Goal: Task Accomplishment & Management: Manage account settings

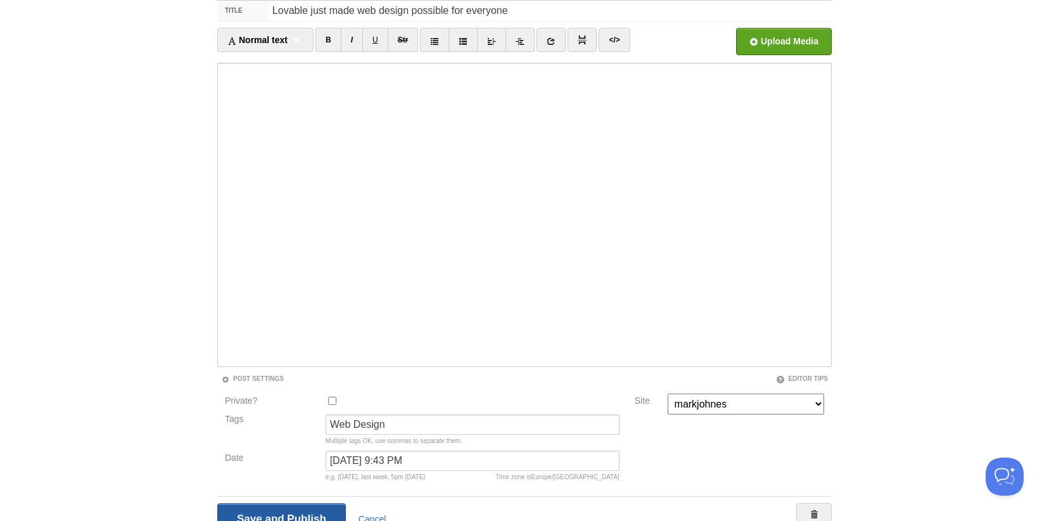
scroll to position [92, 0]
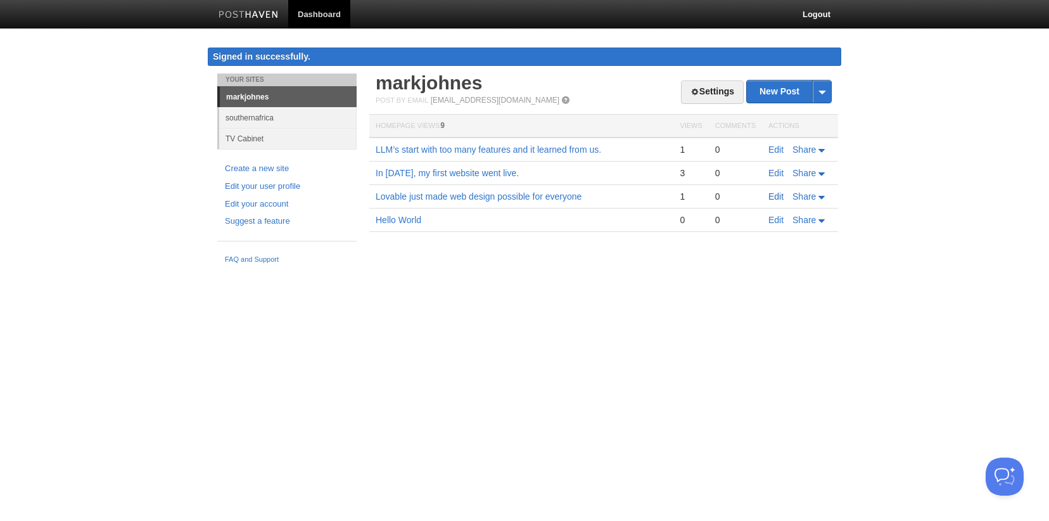
click at [778, 195] on link "Edit" at bounding box center [775, 196] width 15 height 10
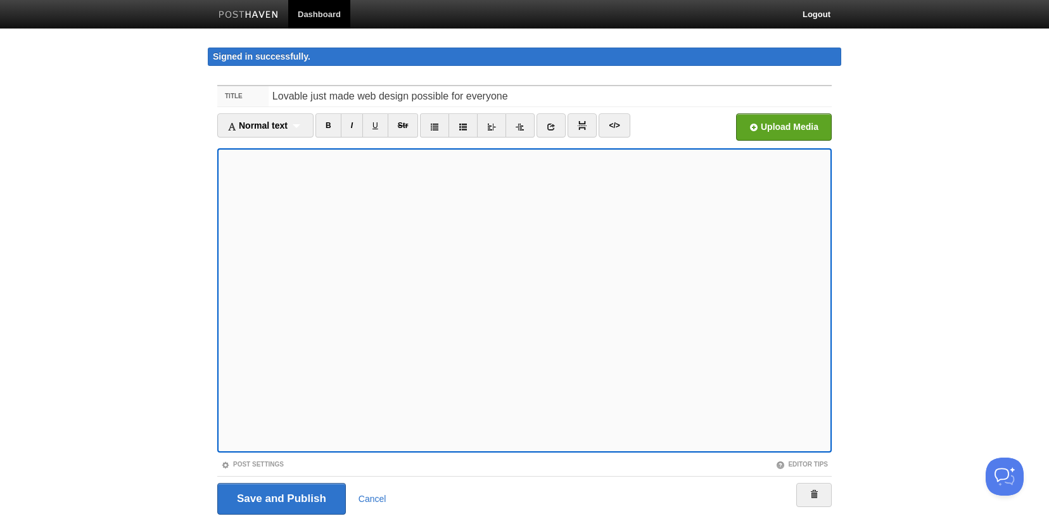
scroll to position [41, 0]
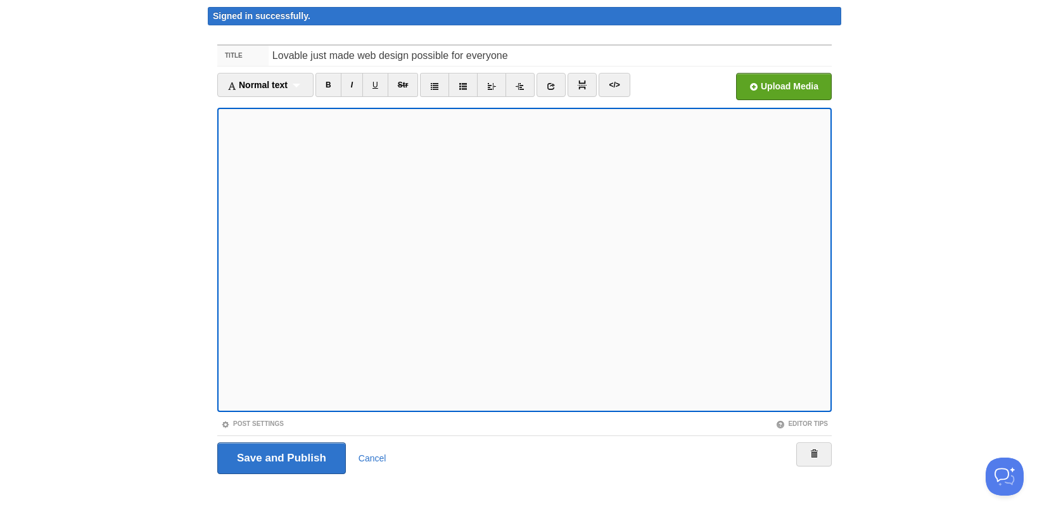
click at [254, 419] on div "Post Settings" at bounding box center [370, 423] width 307 height 11
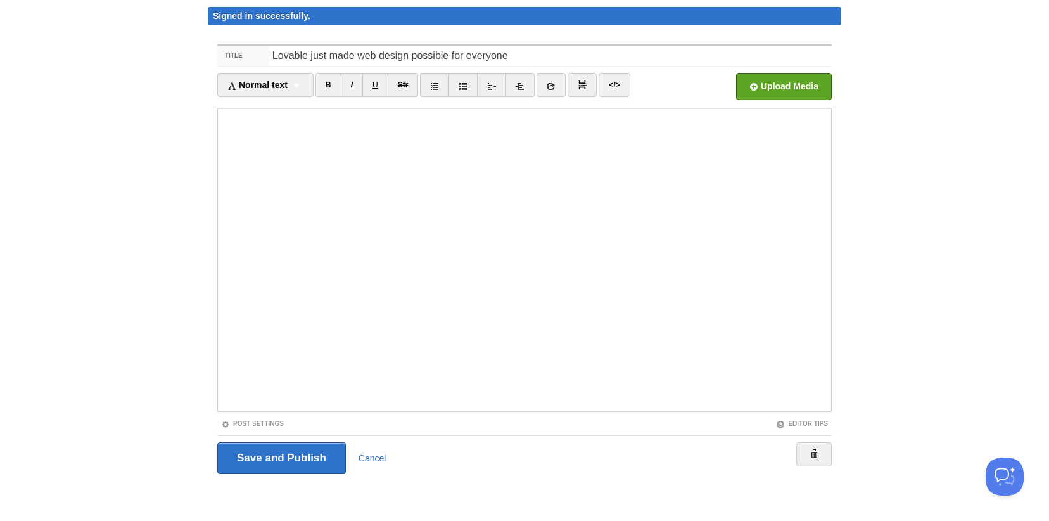
click at [253, 424] on link "Post Settings" at bounding box center [252, 423] width 63 height 7
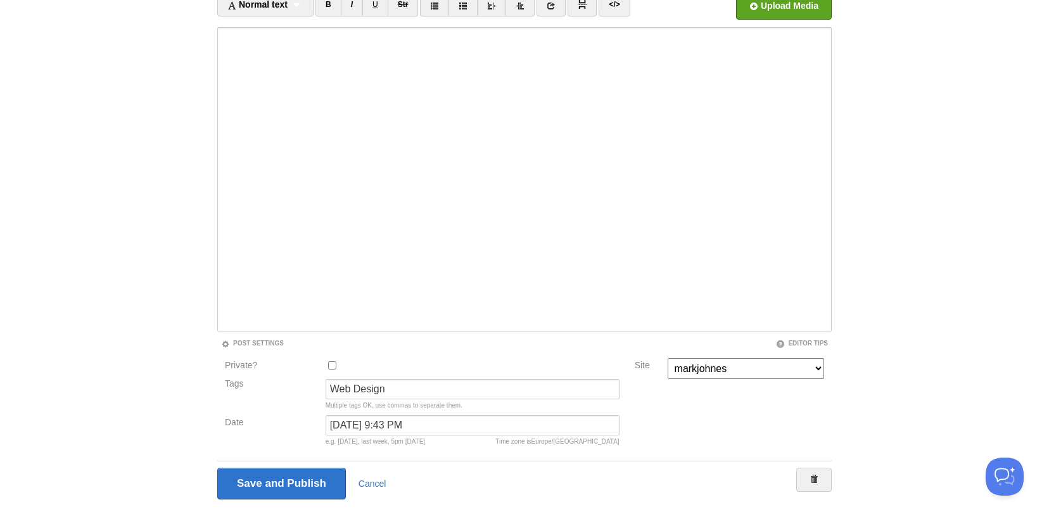
scroll to position [127, 0]
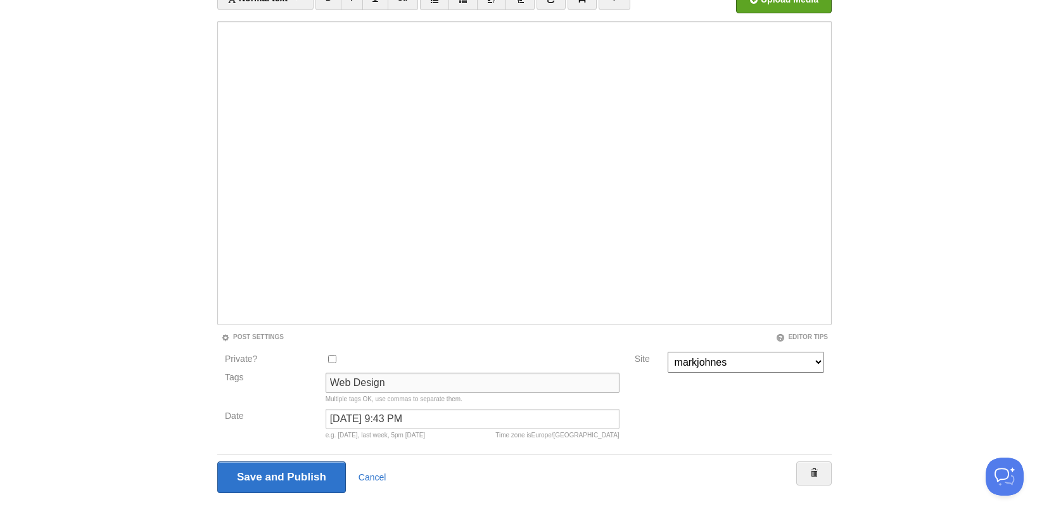
drag, startPoint x: 396, startPoint y: 380, endPoint x: 298, endPoint y: 379, distance: 98.8
click at [298, 379] on div "Tags Web Design Multiple tags OK, use commas to separate them." at bounding box center [422, 390] width 402 height 36
paste input "· Design · Strategy"
click at [348, 381] on input "AI · Design · Strategy" at bounding box center [473, 382] width 294 height 20
click at [382, 380] on input "AI, Design · Strategy" at bounding box center [473, 382] width 294 height 20
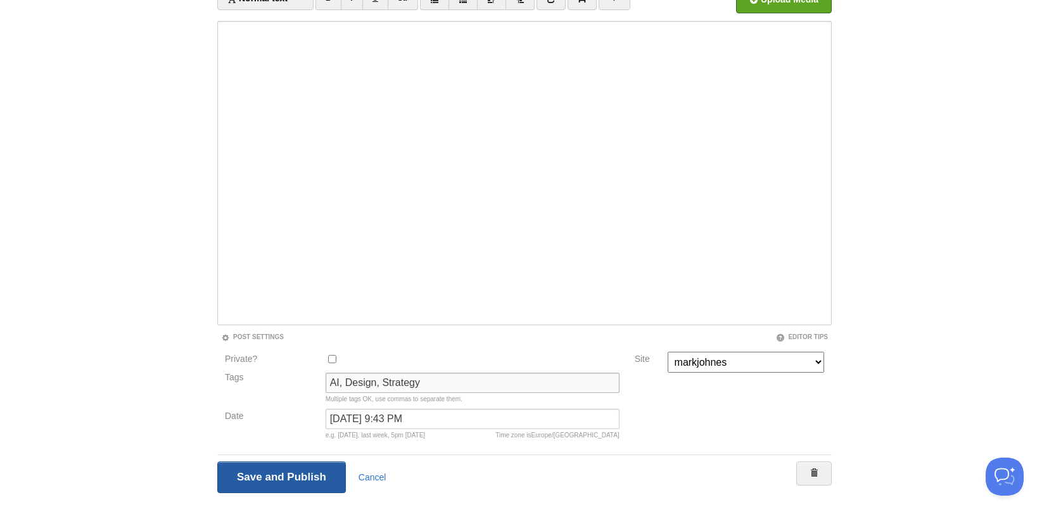
type input "AI, Design, Strategy"
click at [298, 478] on input "Save and Publish" at bounding box center [281, 477] width 129 height 32
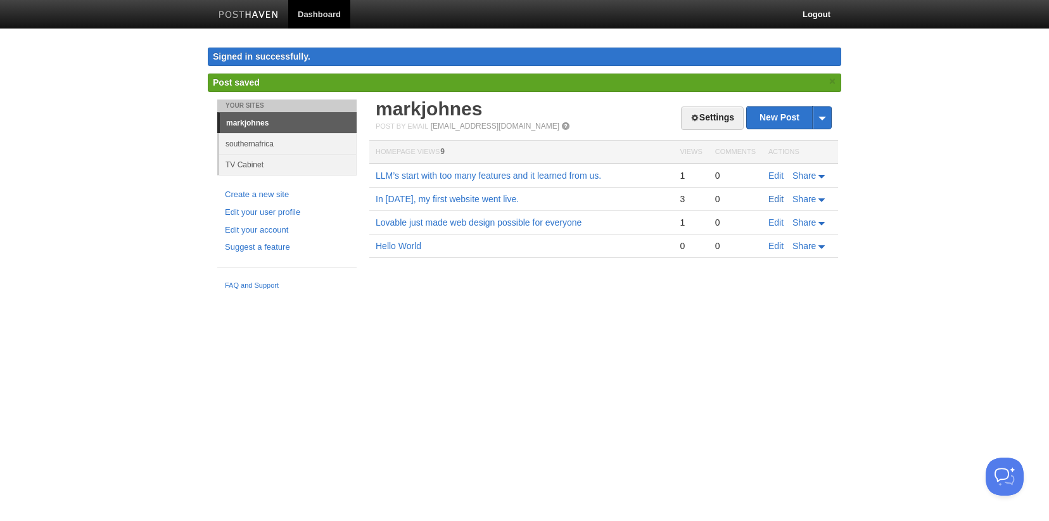
click at [776, 199] on link "Edit" at bounding box center [775, 199] width 15 height 10
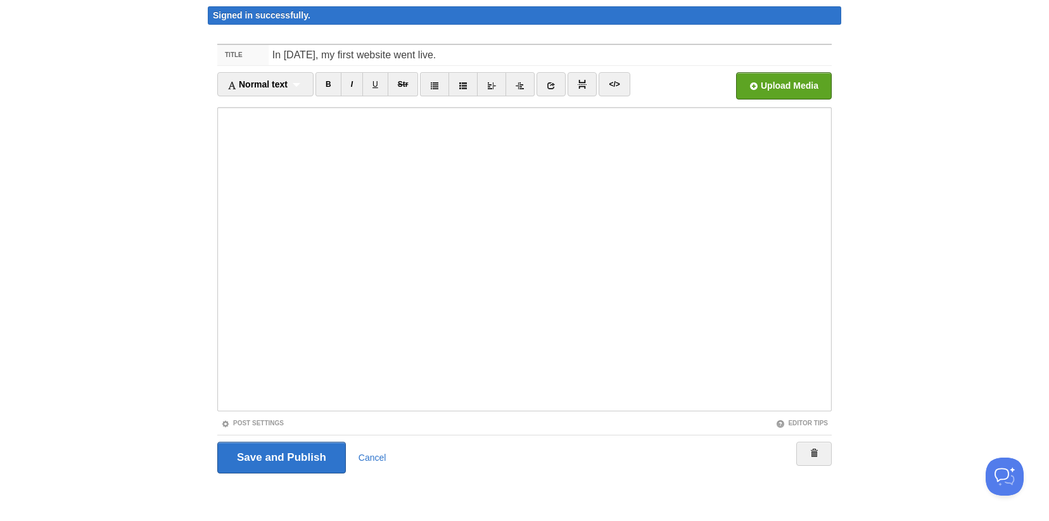
scroll to position [41, 0]
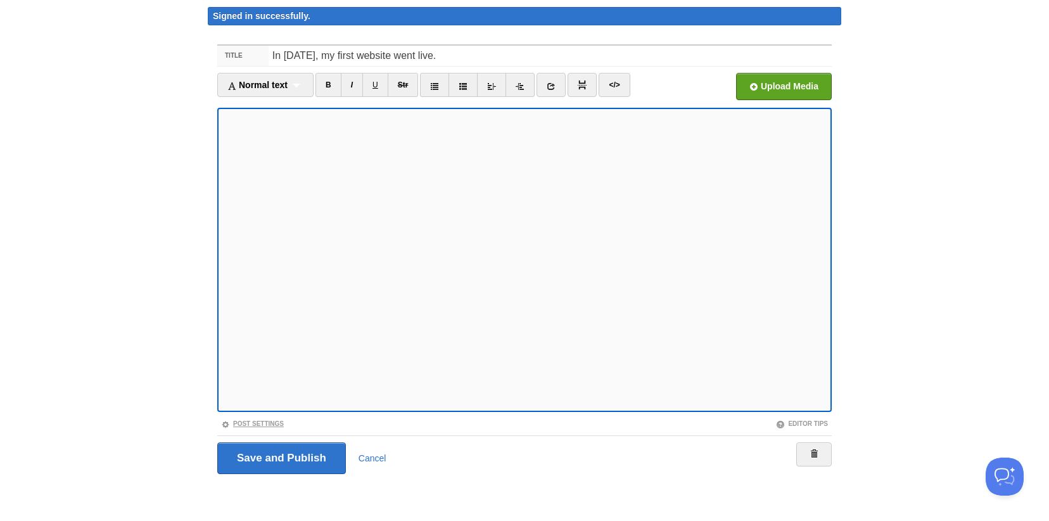
click at [255, 421] on link "Post Settings" at bounding box center [252, 423] width 63 height 7
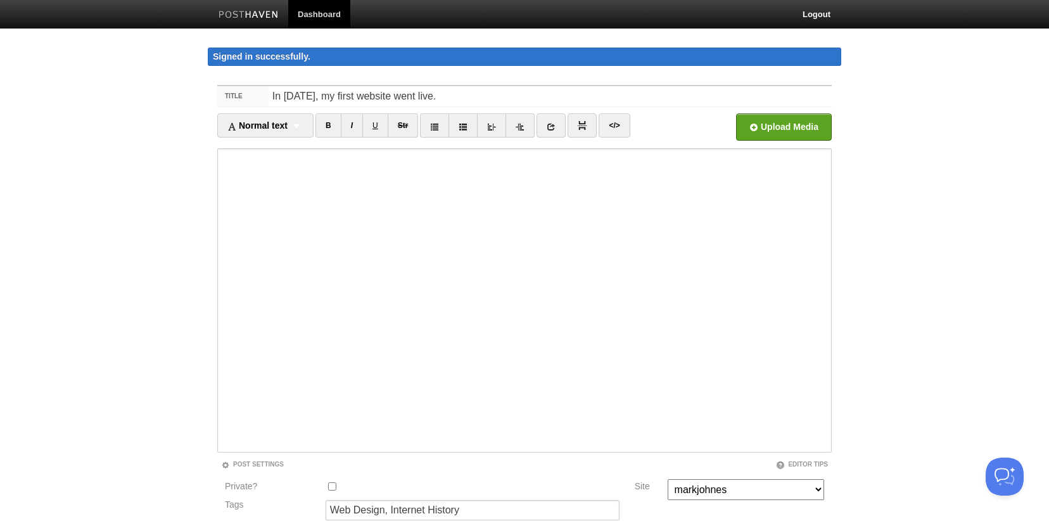
scroll to position [72, 0]
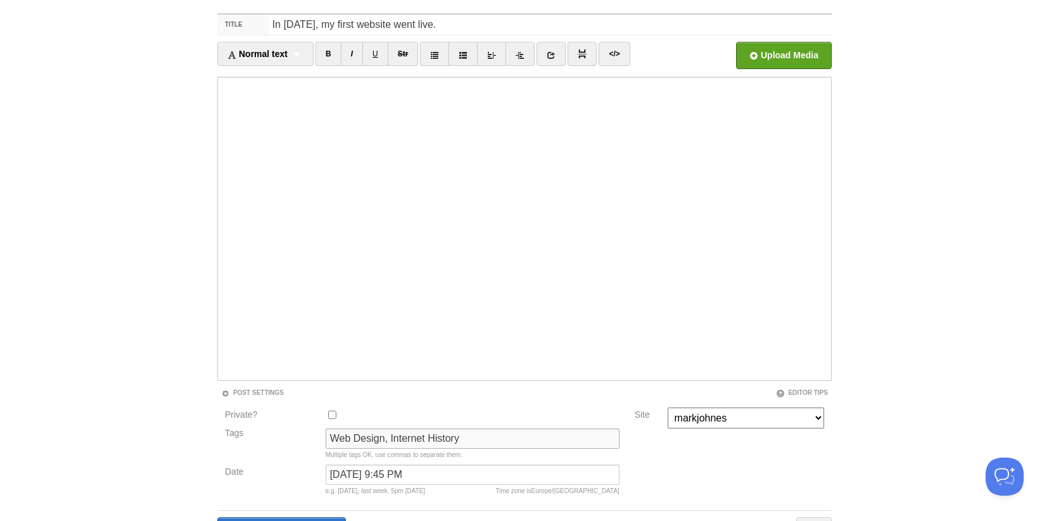
click at [375, 439] on input "Web Design, Internet History" at bounding box center [473, 438] width 294 height 20
paste input "Tech History · Creativity · Design"
drag, startPoint x: 383, startPoint y: 439, endPoint x: 562, endPoint y: 443, distance: 179.3
click at [562, 443] on input "Tech History · Creativity · Design" at bounding box center [473, 438] width 294 height 20
click at [389, 439] on input "Tech History · Creativity · Design" at bounding box center [473, 438] width 294 height 20
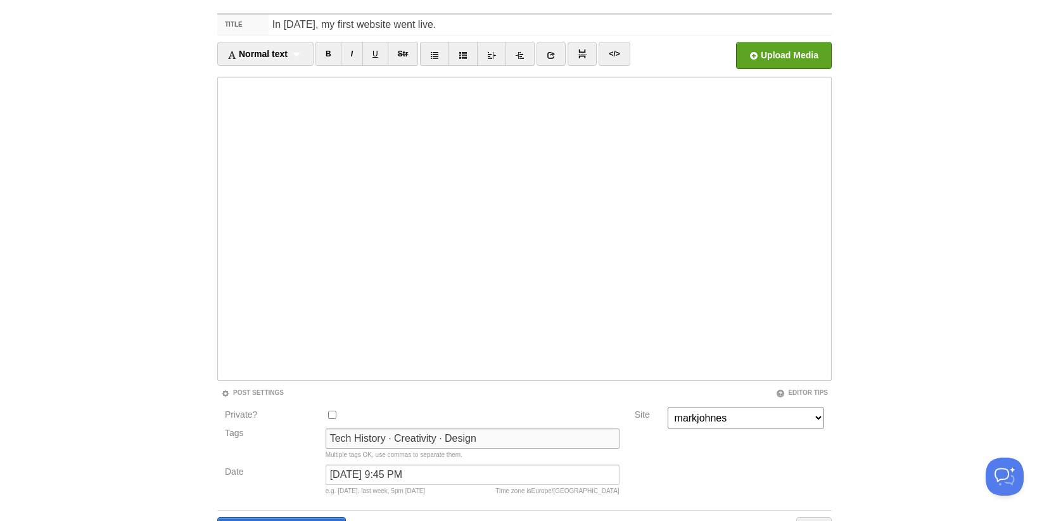
click at [385, 438] on input "Tech History · Creativity · Design" at bounding box center [473, 438] width 294 height 20
drag, startPoint x: 386, startPoint y: 436, endPoint x: 393, endPoint y: 438, distance: 6.6
click at [393, 438] on input "Tech History · Creativity · Design" at bounding box center [473, 438] width 294 height 20
drag, startPoint x: 389, startPoint y: 436, endPoint x: 497, endPoint y: 436, distance: 108.3
click at [495, 436] on input "Tech History, Creativity · Design" at bounding box center [473, 438] width 294 height 20
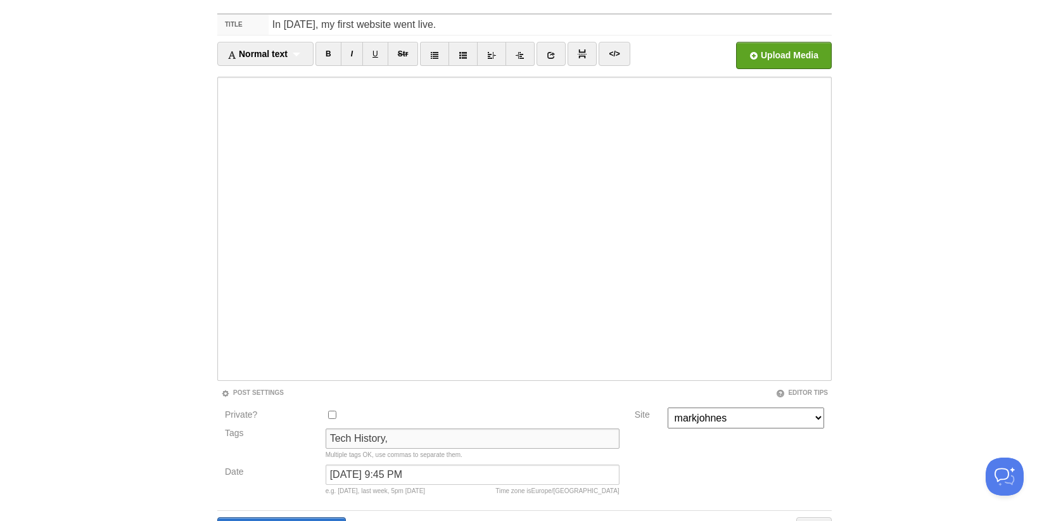
scroll to position [146, 0]
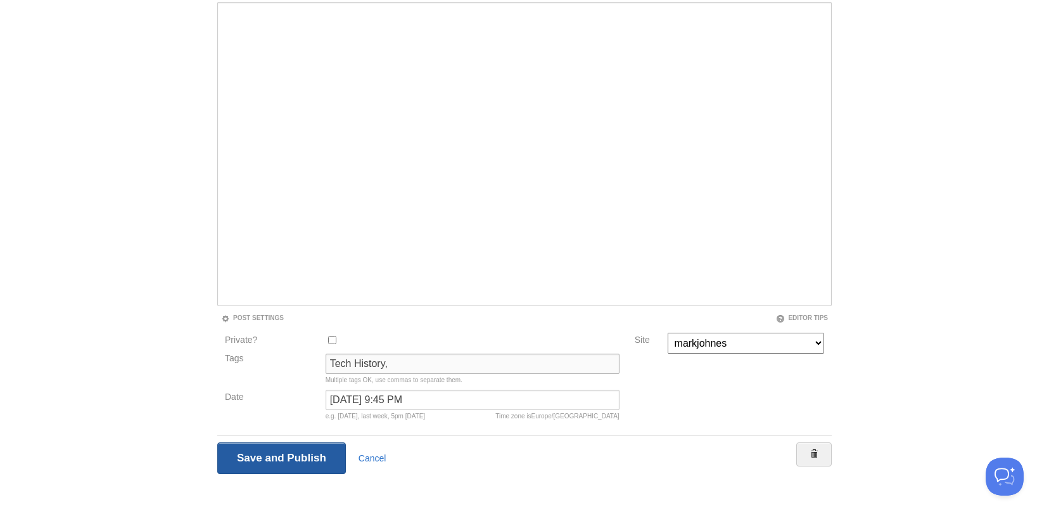
type input "Tech History,"
click at [233, 457] on input "Save and Publish" at bounding box center [281, 458] width 129 height 32
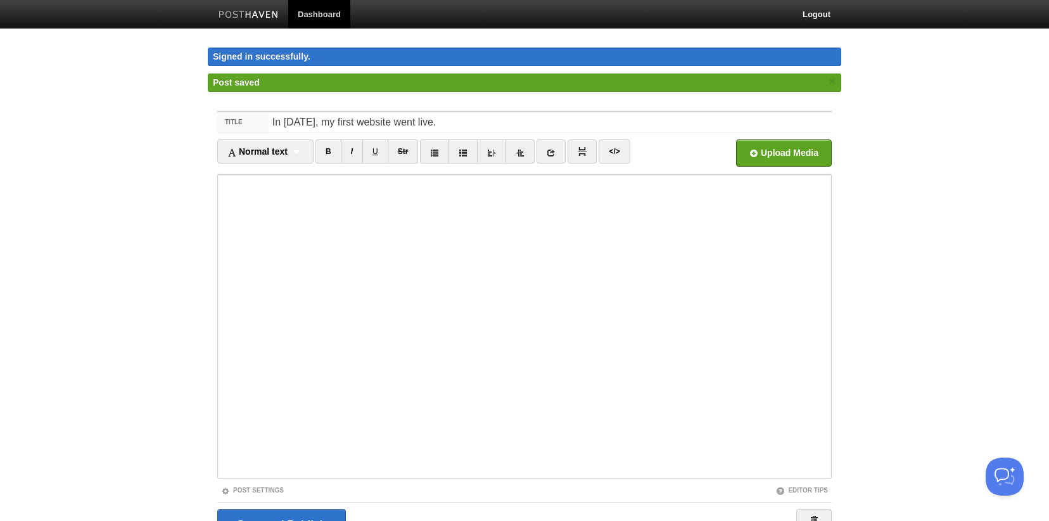
click at [331, 12] on link "Dashboard" at bounding box center [319, 14] width 62 height 28
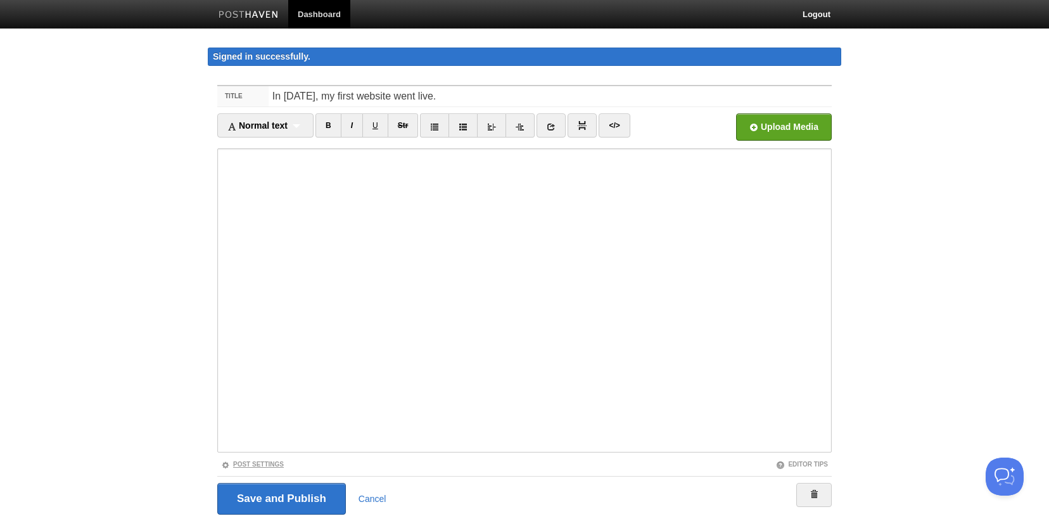
click at [274, 464] on link "Post Settings" at bounding box center [252, 463] width 63 height 7
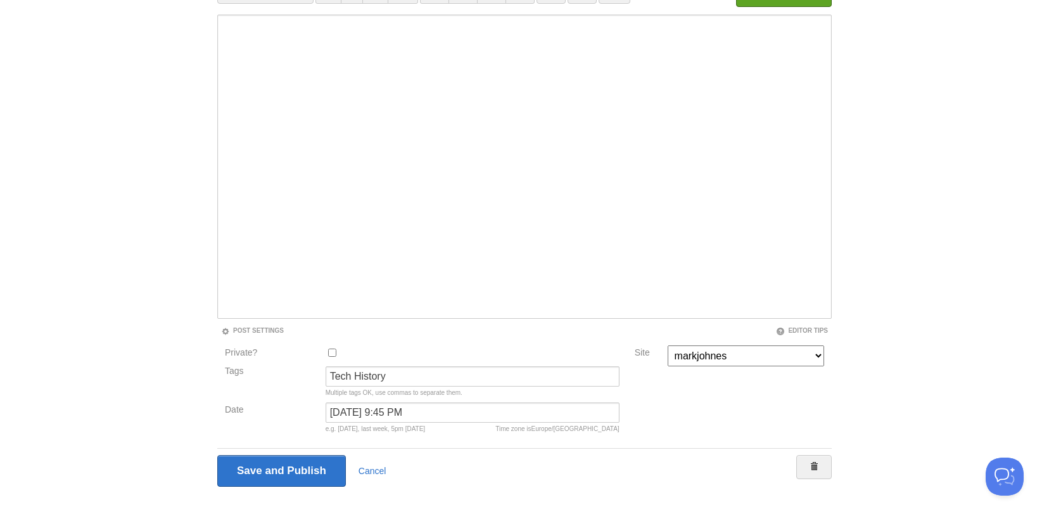
scroll to position [136, 0]
click at [399, 370] on input "Tech History" at bounding box center [473, 374] width 294 height 20
type input "Tech History,"
click at [290, 479] on input "Save and Publish" at bounding box center [281, 469] width 129 height 32
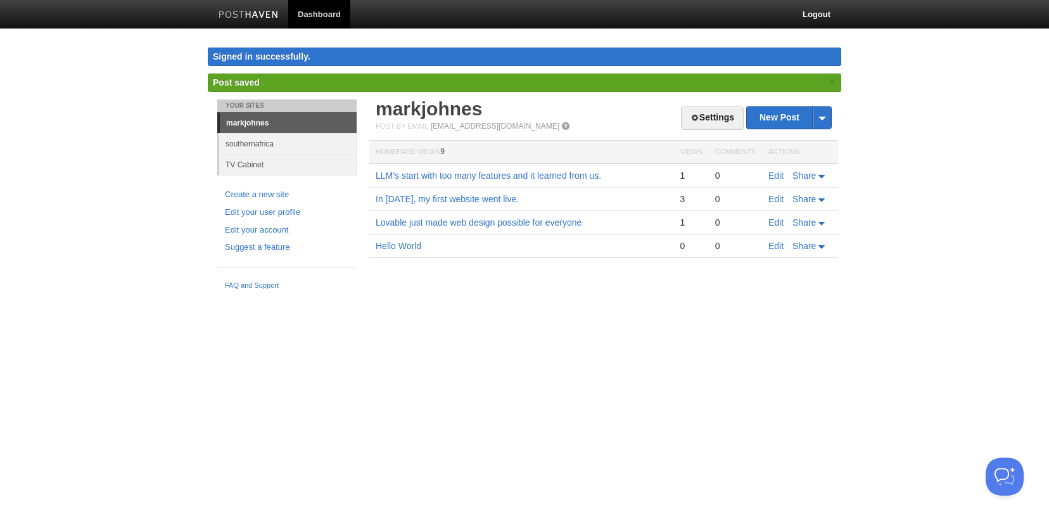
click at [774, 223] on link "Edit" at bounding box center [775, 222] width 15 height 10
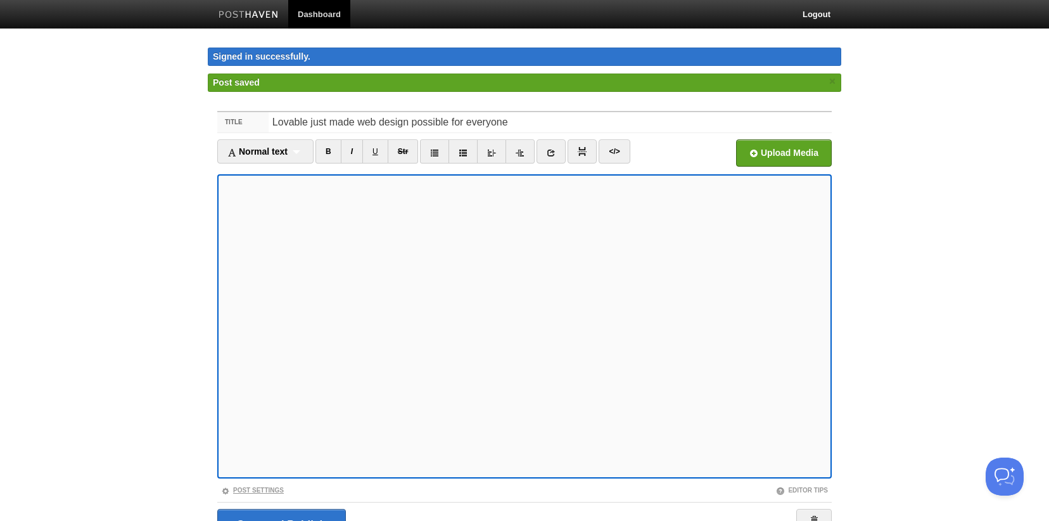
click at [246, 486] on link "Post Settings" at bounding box center [252, 489] width 63 height 7
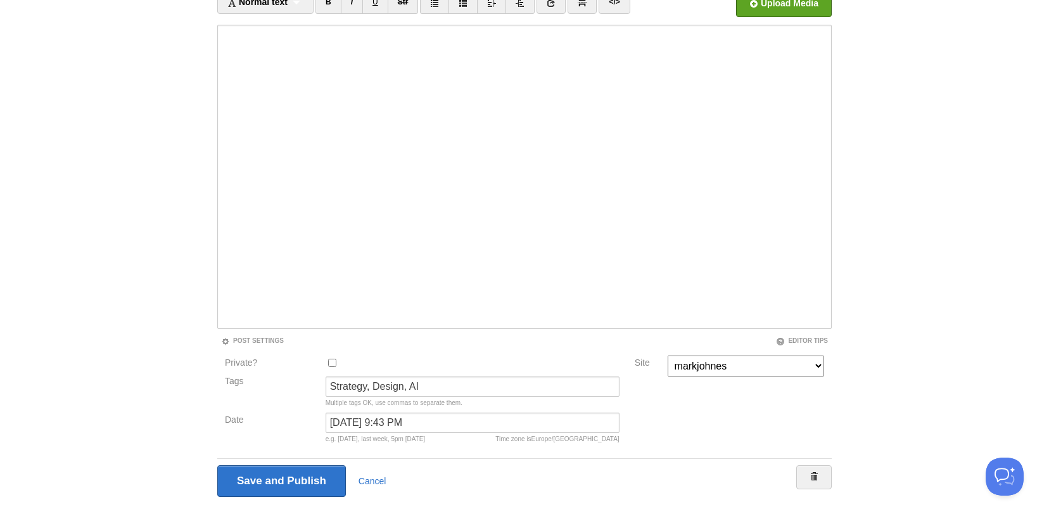
scroll to position [172, 0]
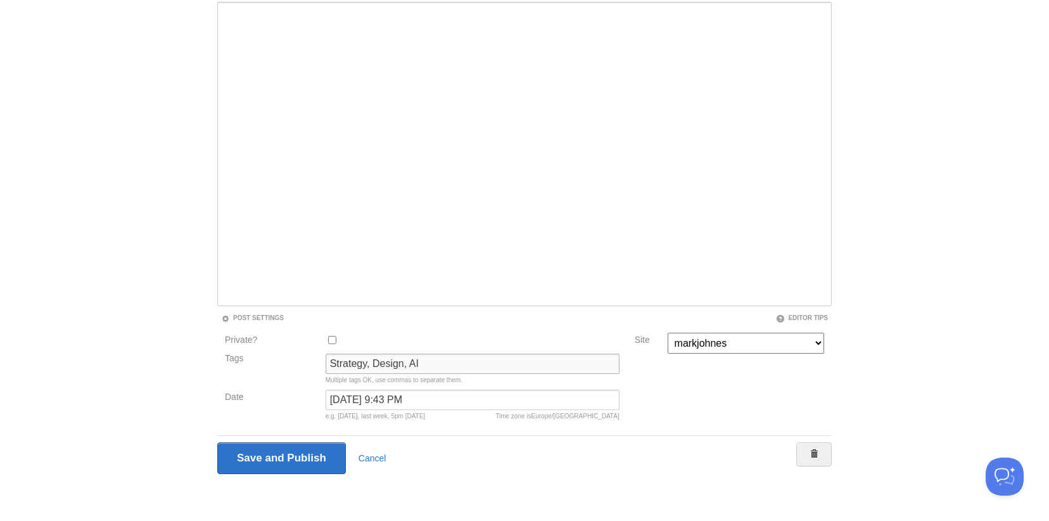
drag, startPoint x: 407, startPoint y: 365, endPoint x: 302, endPoint y: 367, distance: 105.1
click at [310, 367] on div "Tags Strategy, Design, AI Multiple tags OK, use commas to separate them." at bounding box center [422, 371] width 402 height 36
type input "AI"
click at [324, 452] on input "Save and Publish" at bounding box center [281, 458] width 129 height 32
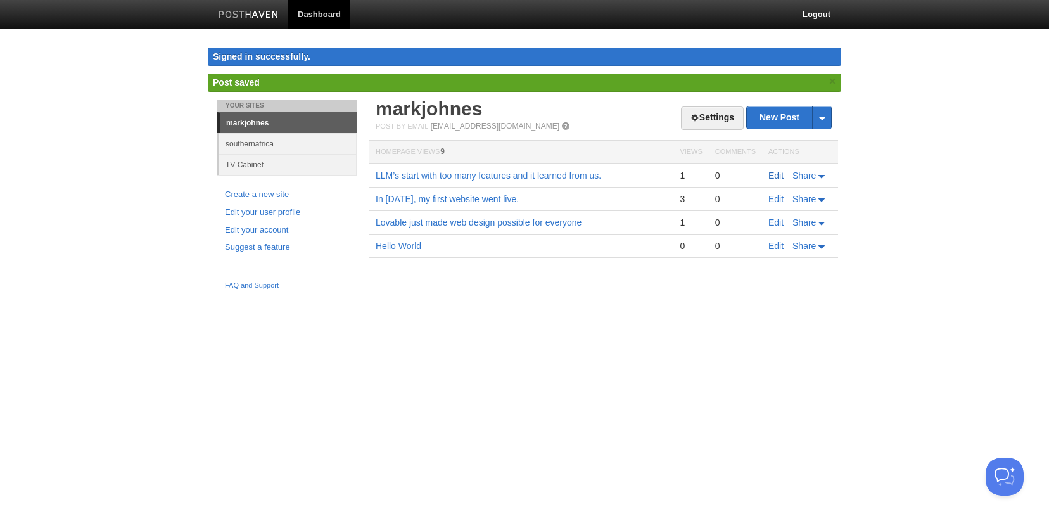
click at [769, 175] on link "Edit" at bounding box center [775, 175] width 15 height 10
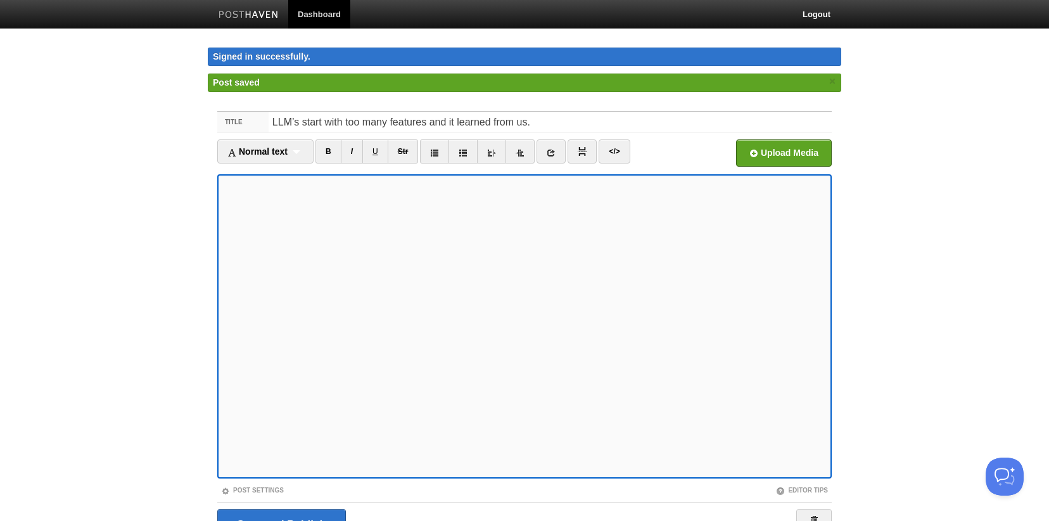
scroll to position [66, 0]
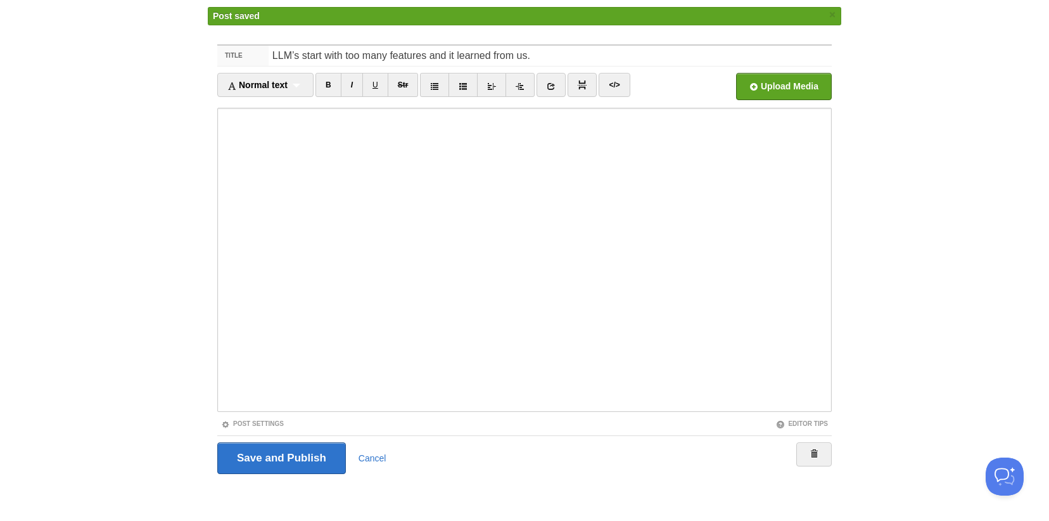
click at [264, 418] on div "Post Settings" at bounding box center [370, 423] width 307 height 11
click at [267, 426] on link "Post Settings" at bounding box center [252, 423] width 63 height 7
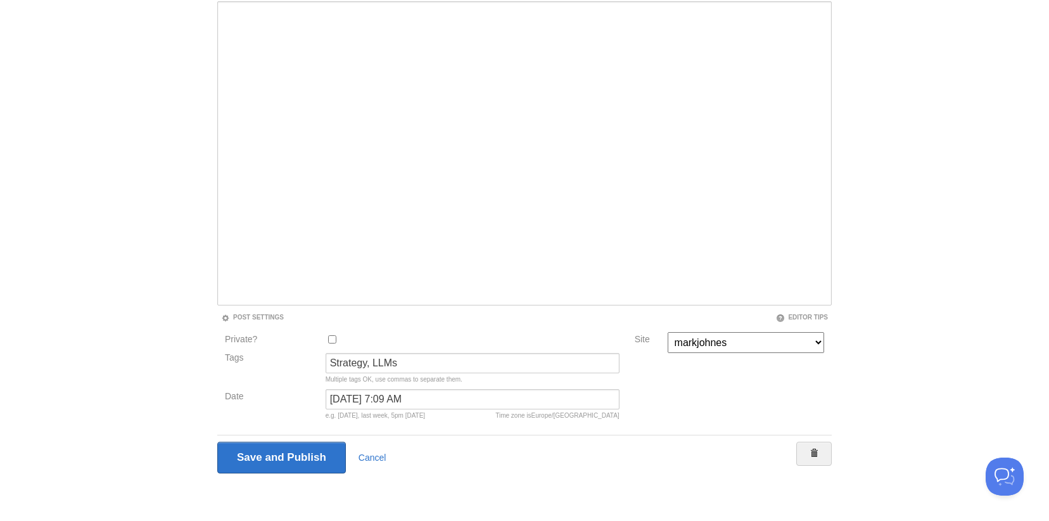
scroll to position [146, 0]
click at [381, 369] on input "Strategy, LLMs" at bounding box center [473, 363] width 294 height 20
paste input "AI · Strategy · Design"
click at [348, 365] on input "AI · Strategy · Design" at bounding box center [473, 363] width 294 height 20
click at [388, 364] on input "AI, Strategy · Design" at bounding box center [473, 363] width 294 height 20
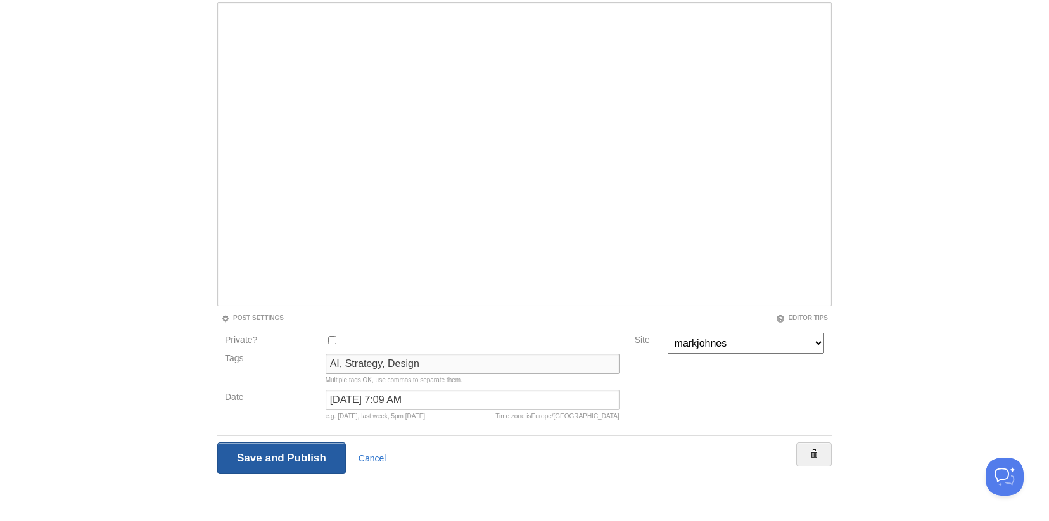
type input "AI, Strategy, Design"
click at [308, 461] on input "Save and Publish" at bounding box center [281, 458] width 129 height 32
